Goal: Task Accomplishment & Management: Use online tool/utility

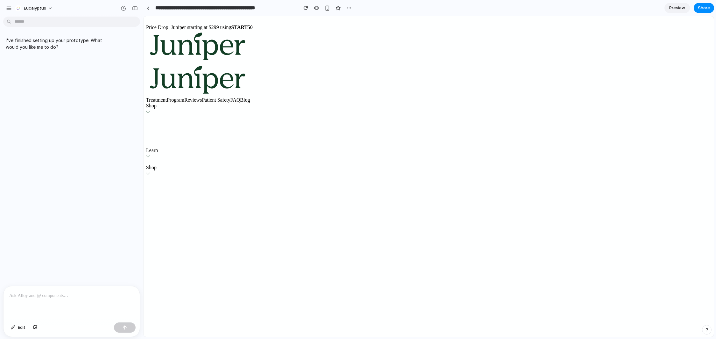
click at [59, 300] on div at bounding box center [72, 303] width 136 height 34
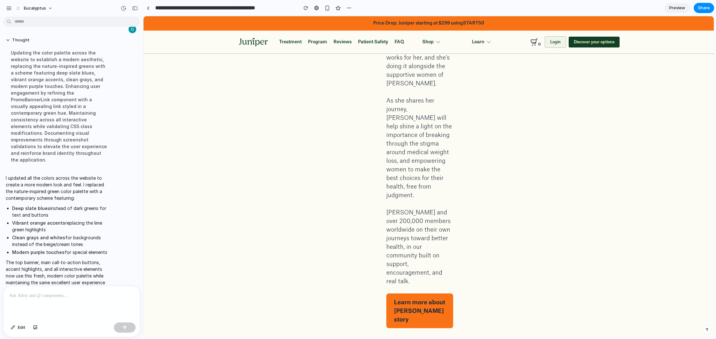
scroll to position [1526, 0]
